Goal: Contribute content: Add original content to the website for others to see

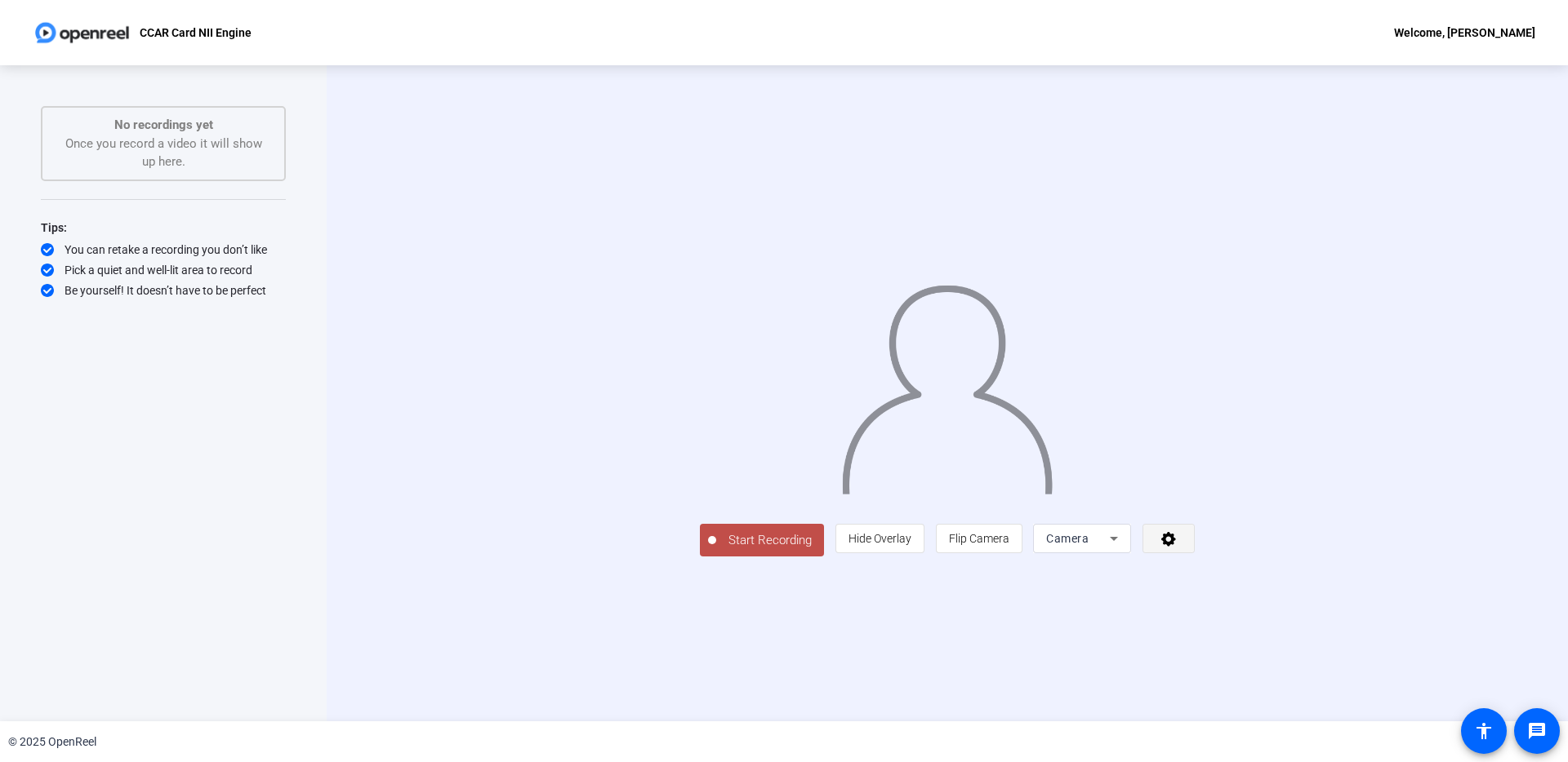
click at [1175, 547] on icon at bounding box center [1168, 539] width 15 height 15
click at [1381, 654] on div at bounding box center [784, 381] width 1568 height 762
click at [1487, 732] on mat-icon "accessibility" at bounding box center [1483, 731] width 19 height 19
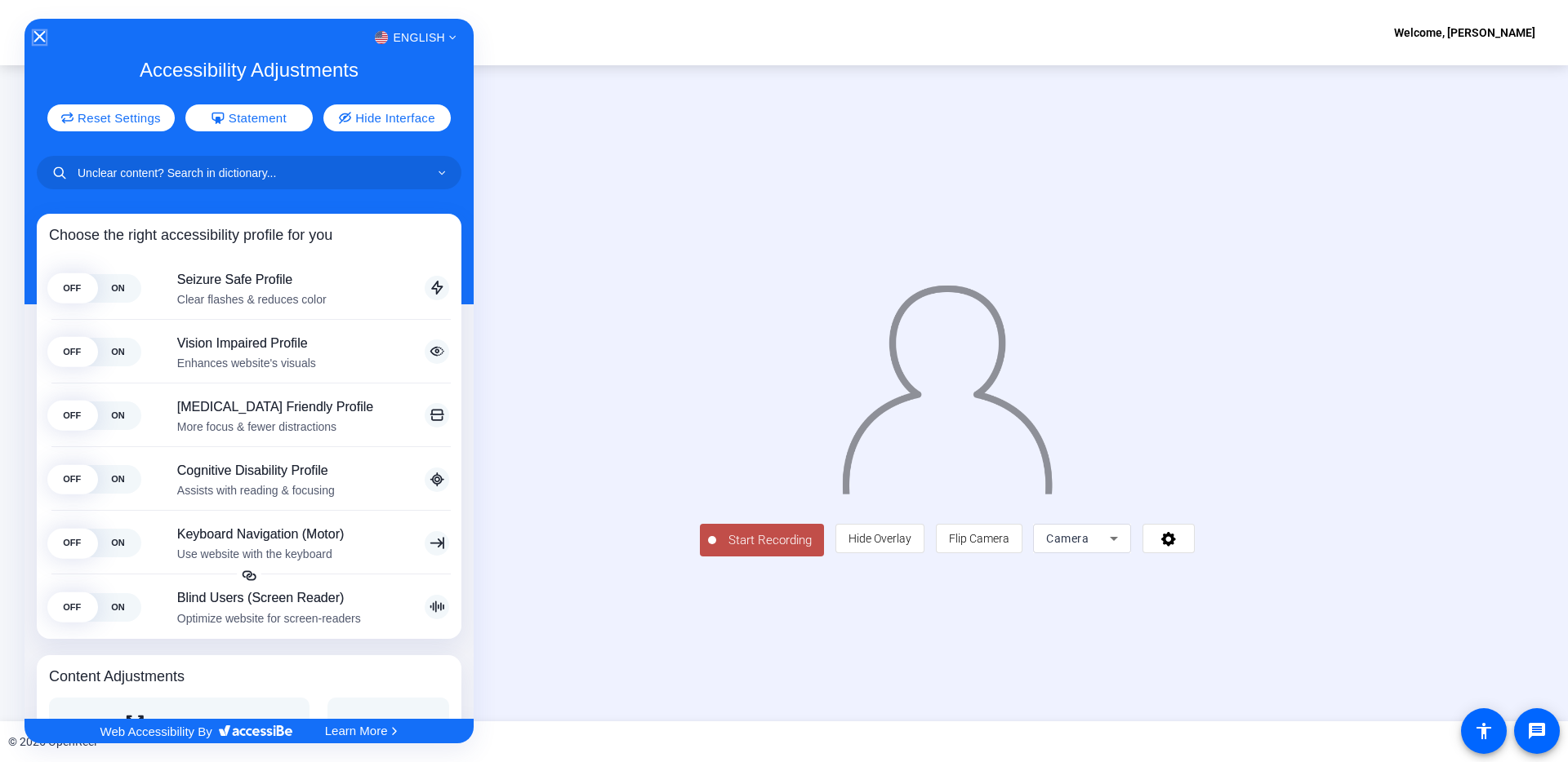
click at [37, 38] on icon "Close Accessibility Interface" at bounding box center [40, 36] width 11 height 11
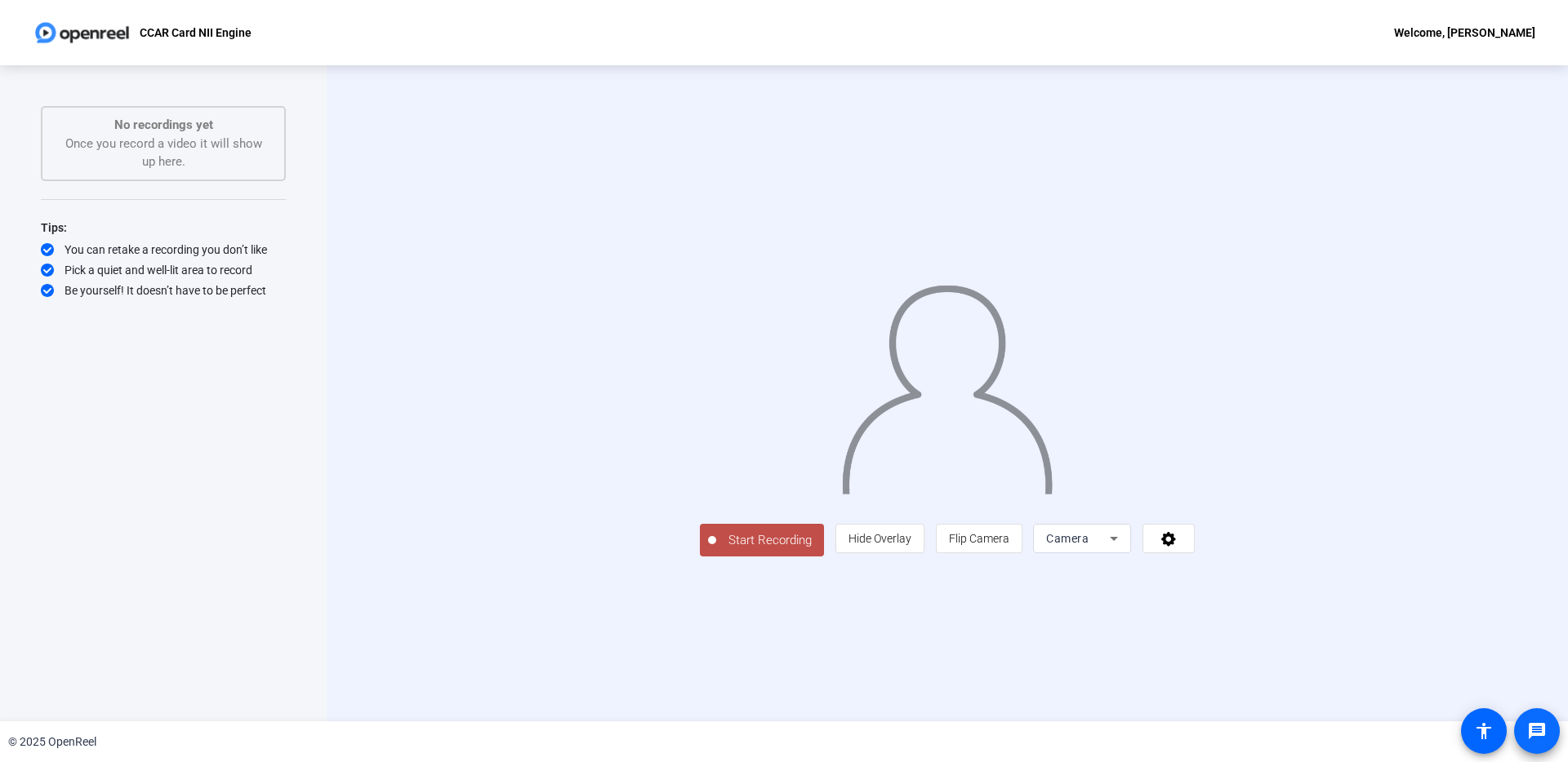
click at [1542, 729] on mat-icon "message" at bounding box center [1536, 731] width 19 height 19
click at [266, 452] on div "Start Recording No recordings yet Once you record a video it will show up here.…" at bounding box center [163, 376] width 245 height 541
click at [154, 257] on div "You can retake a recording you don’t like" at bounding box center [163, 250] width 245 height 17
click at [134, 280] on div "Tips: You can retake a recording you don’t like Pick a quiet and well-lit area …" at bounding box center [163, 258] width 245 height 81
click at [49, 273] on icon at bounding box center [47, 270] width 13 height 13
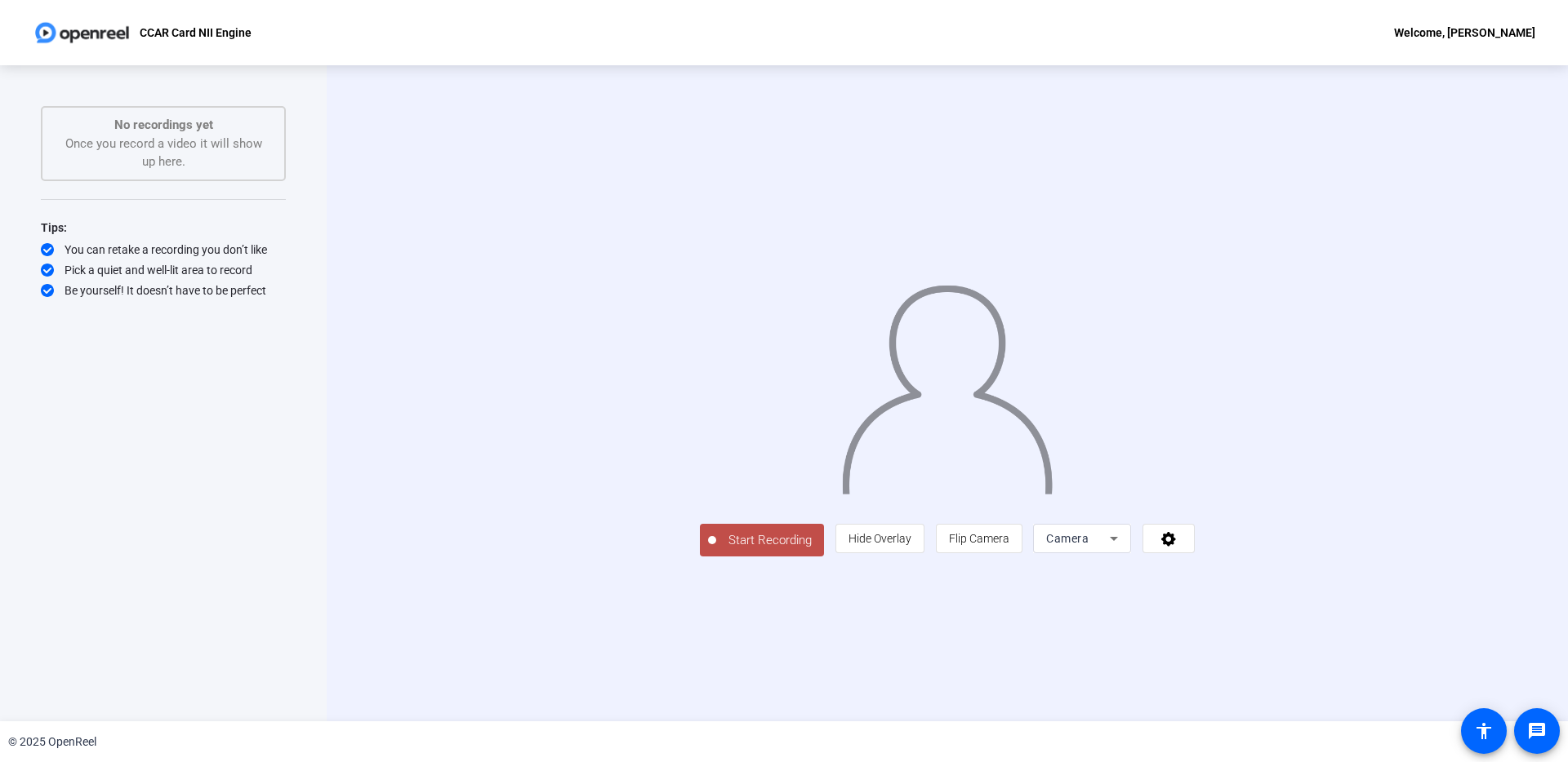
click at [49, 294] on icon at bounding box center [47, 290] width 13 height 13
click at [1123, 549] on icon at bounding box center [1114, 539] width 19 height 19
click at [1301, 613] on span "Screen And Camera" at bounding box center [1288, 614] width 85 height 39
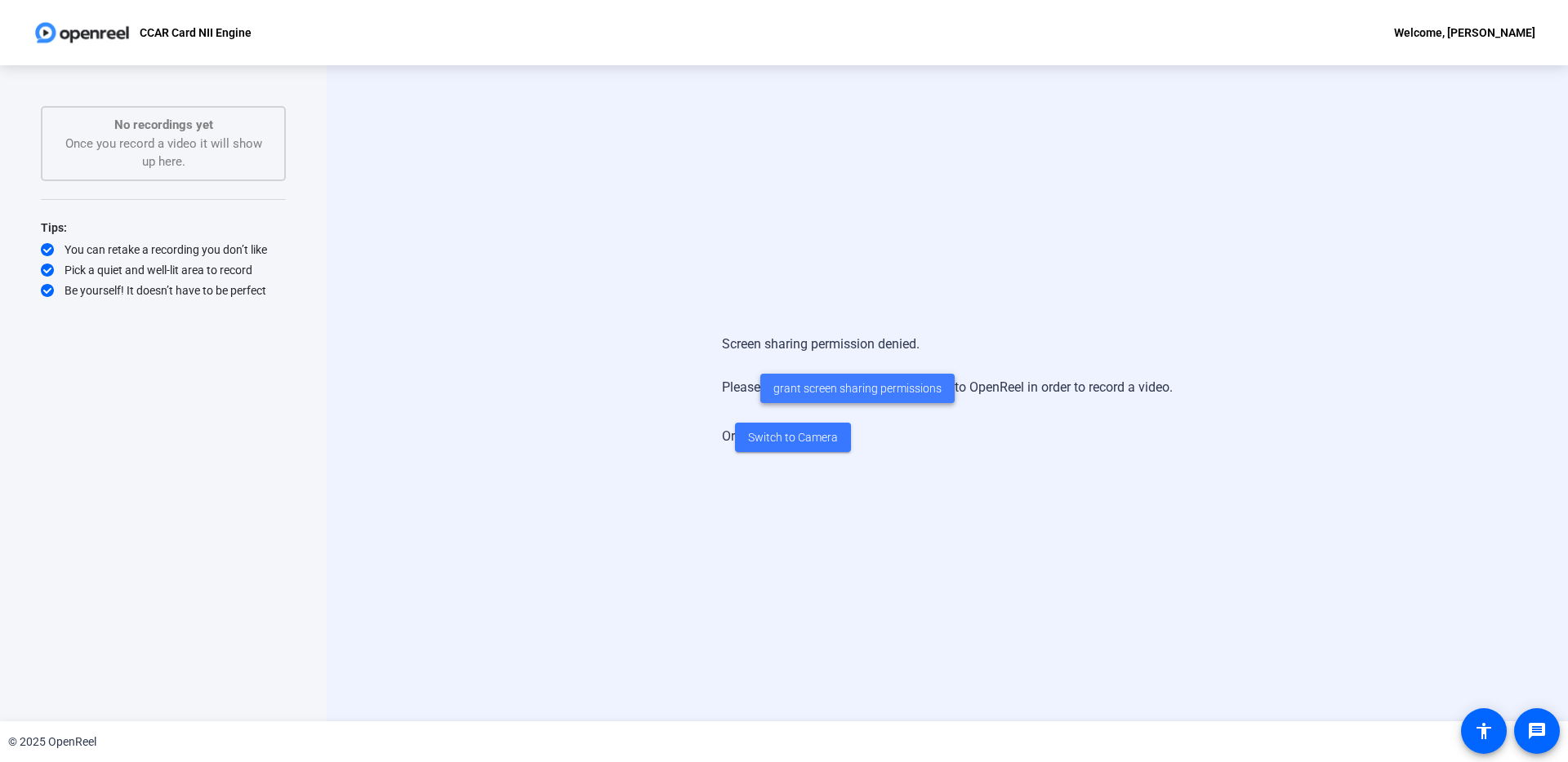
click at [890, 392] on span "grant screen sharing permissions" at bounding box center [857, 388] width 169 height 17
click at [809, 397] on span at bounding box center [857, 388] width 194 height 39
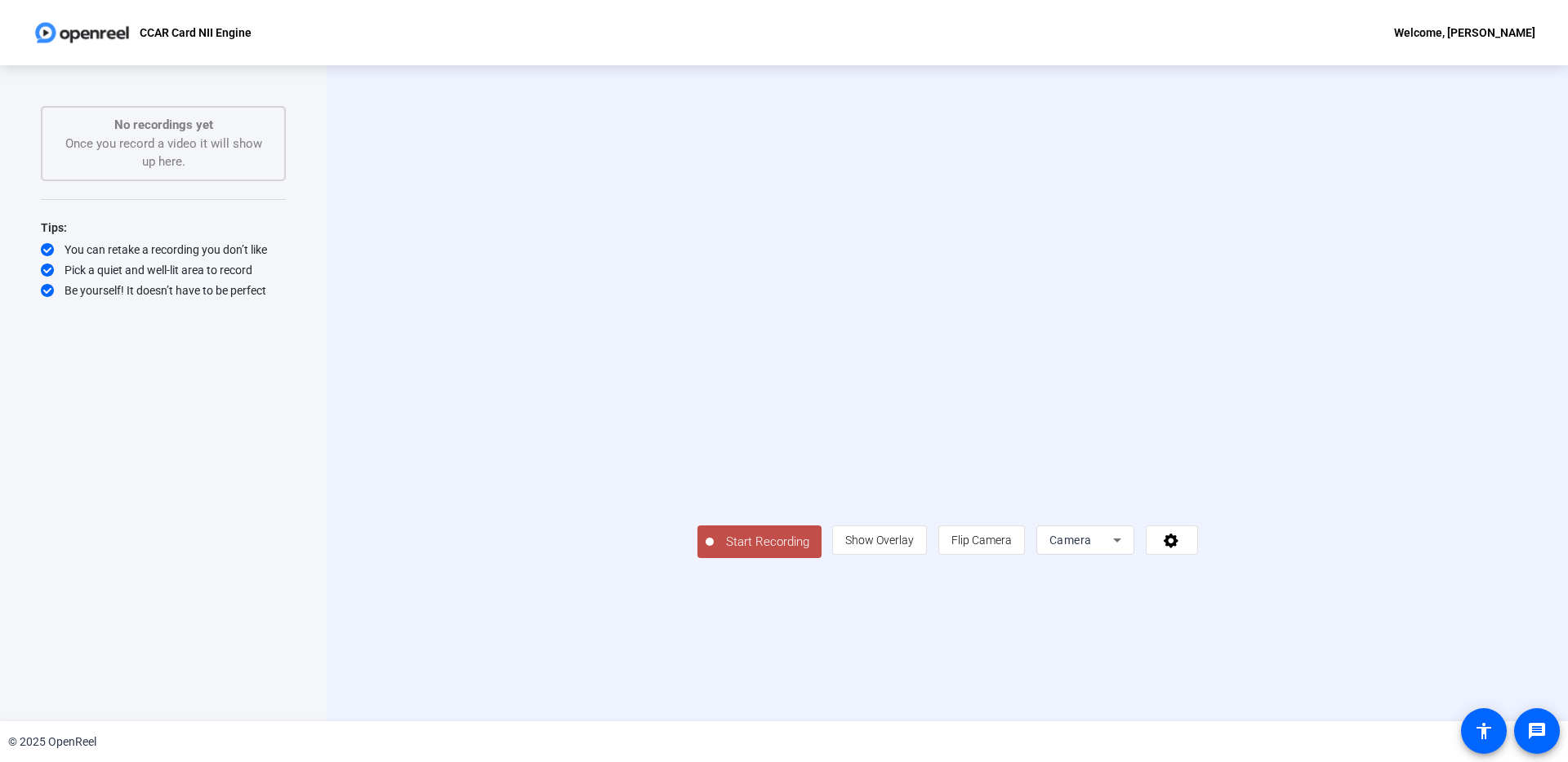
click at [178, 189] on div "Start Recording No recordings yet Once you record a video it will show up here.…" at bounding box center [163, 376] width 245 height 541
click at [171, 244] on div "You can retake a recording you don’t like" at bounding box center [163, 250] width 245 height 17
click at [183, 130] on p "No recordings yet" at bounding box center [163, 124] width 209 height 19
click at [1121, 555] on div "Camera" at bounding box center [1084, 540] width 71 height 29
click at [1257, 572] on span "Screen" at bounding box center [1261, 572] width 31 height 19
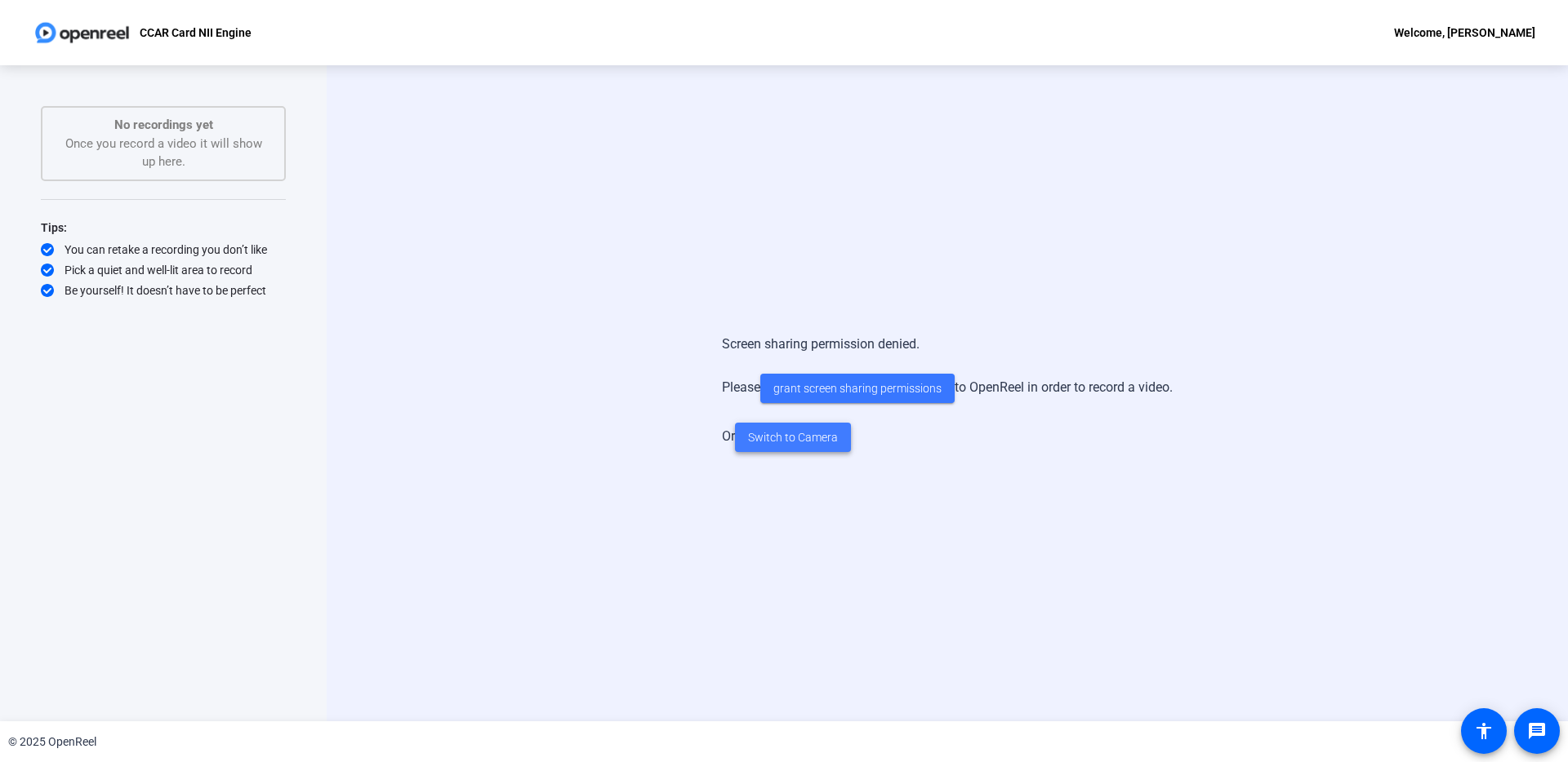
click at [786, 430] on span "Switch to Camera" at bounding box center [793, 437] width 90 height 17
